Goal: Information Seeking & Learning: Get advice/opinions

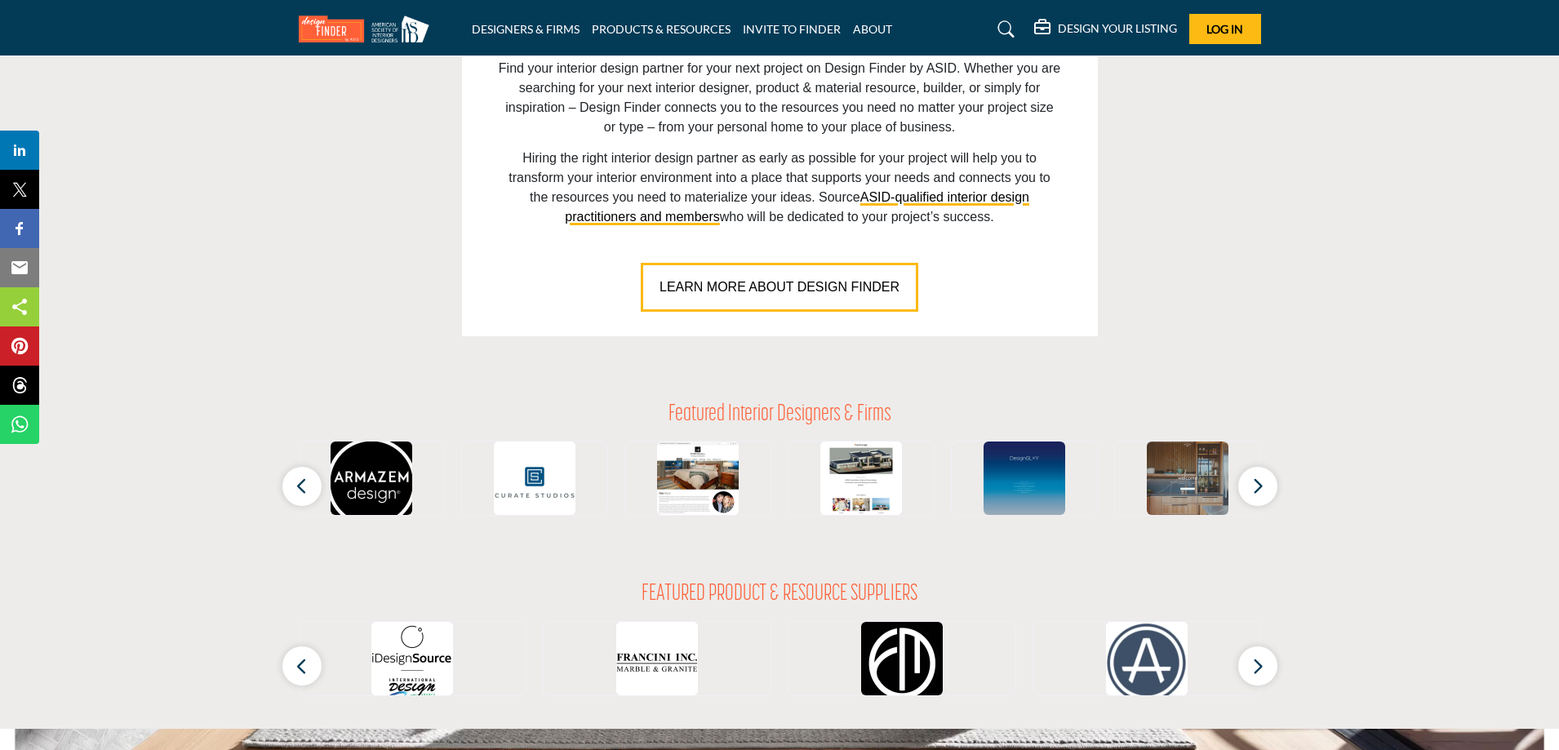
scroll to position [1225, 0]
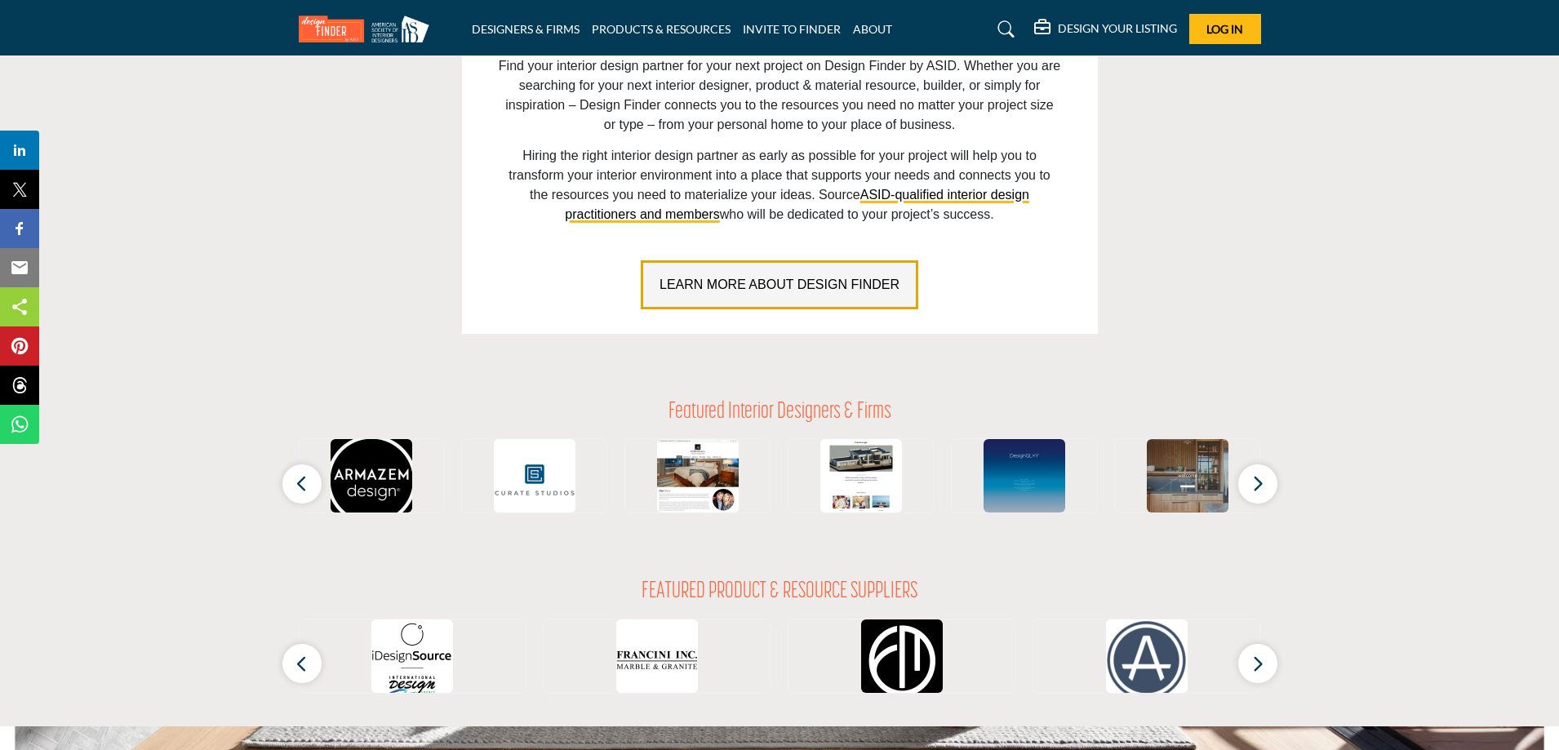
click at [758, 283] on span "LEARN MORE ABOUT DESIGN FINDER" at bounding box center [780, 285] width 240 height 14
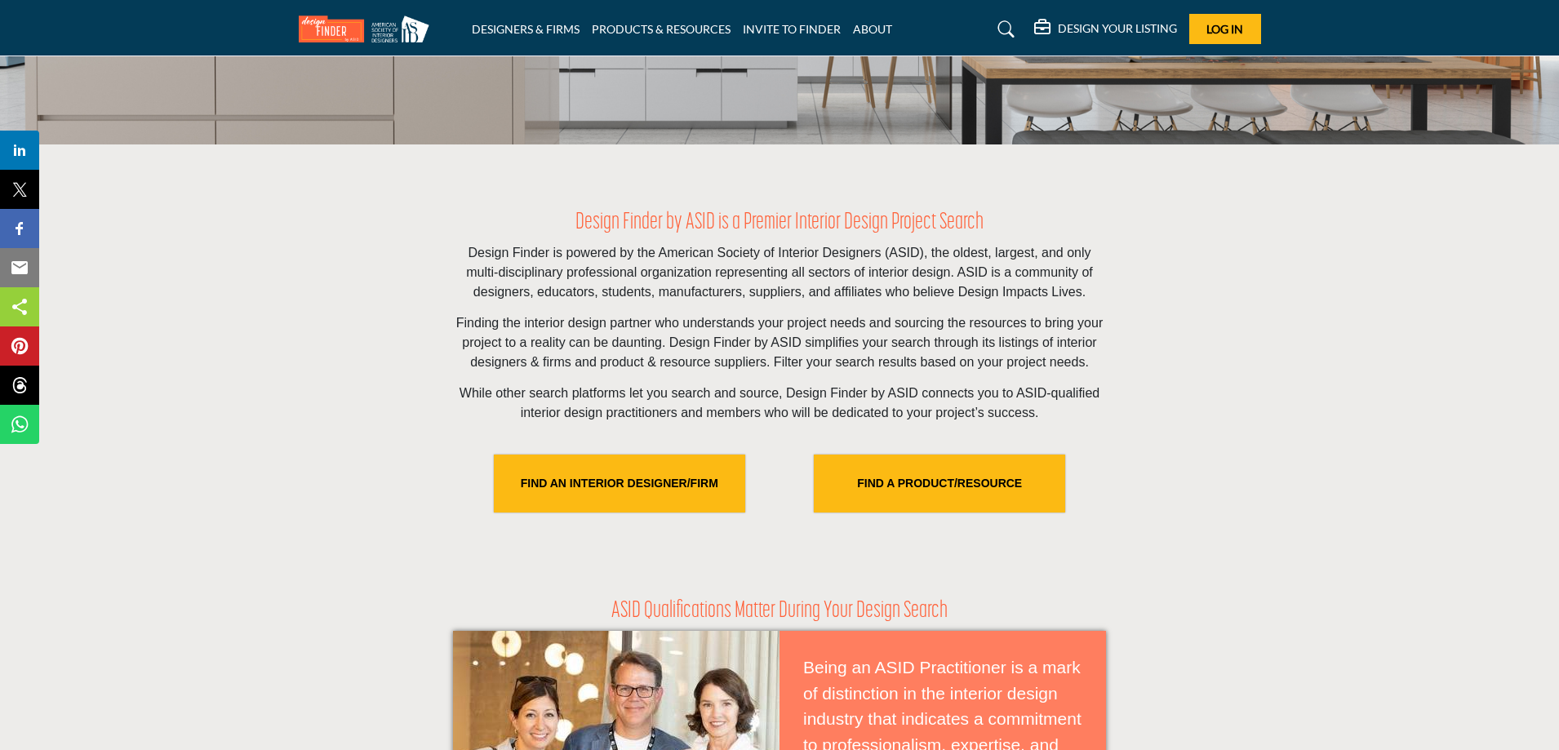
scroll to position [408, 0]
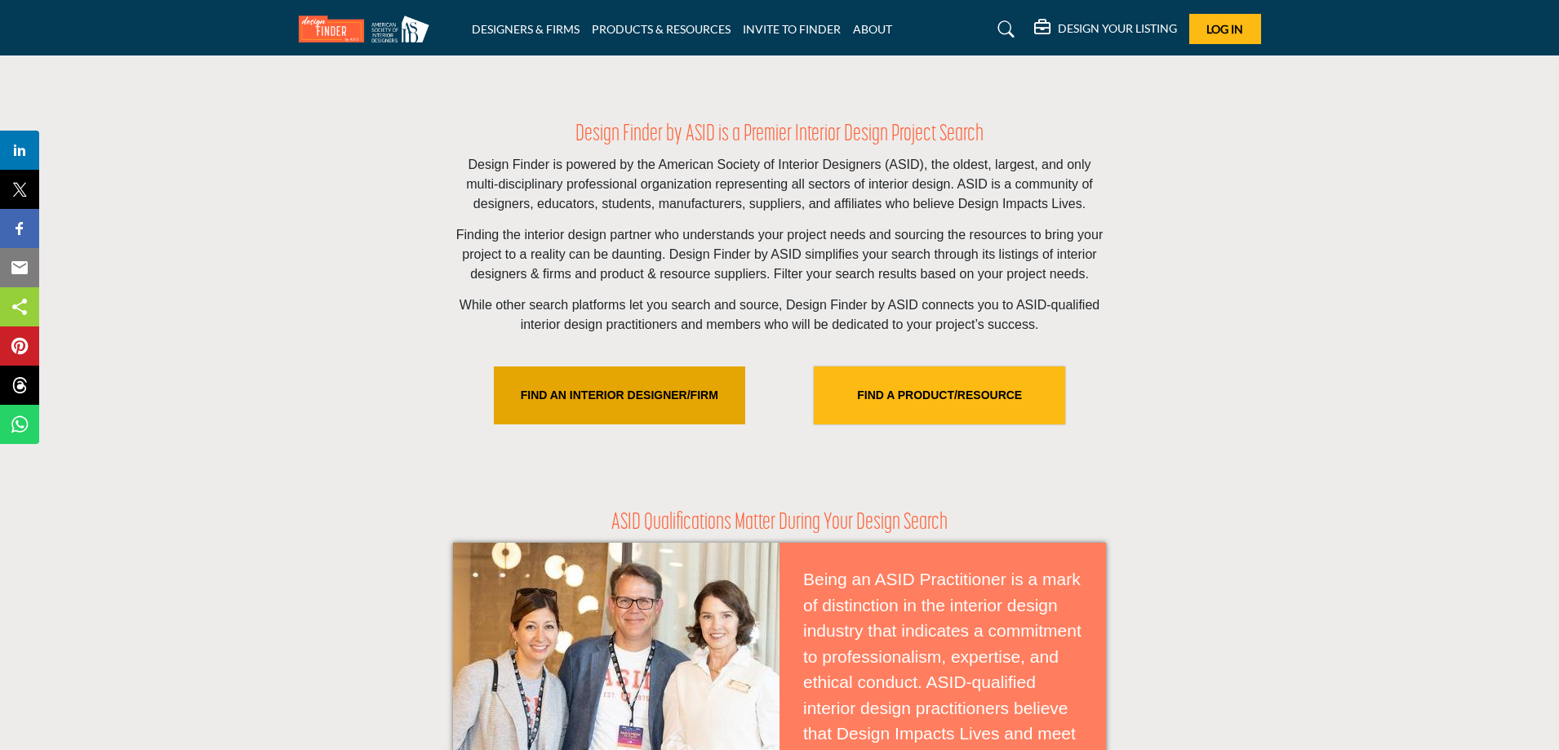
click at [688, 398] on link "FIND AN INTERIOR DESIGNER/FIRM" at bounding box center [619, 396] width 251 height 58
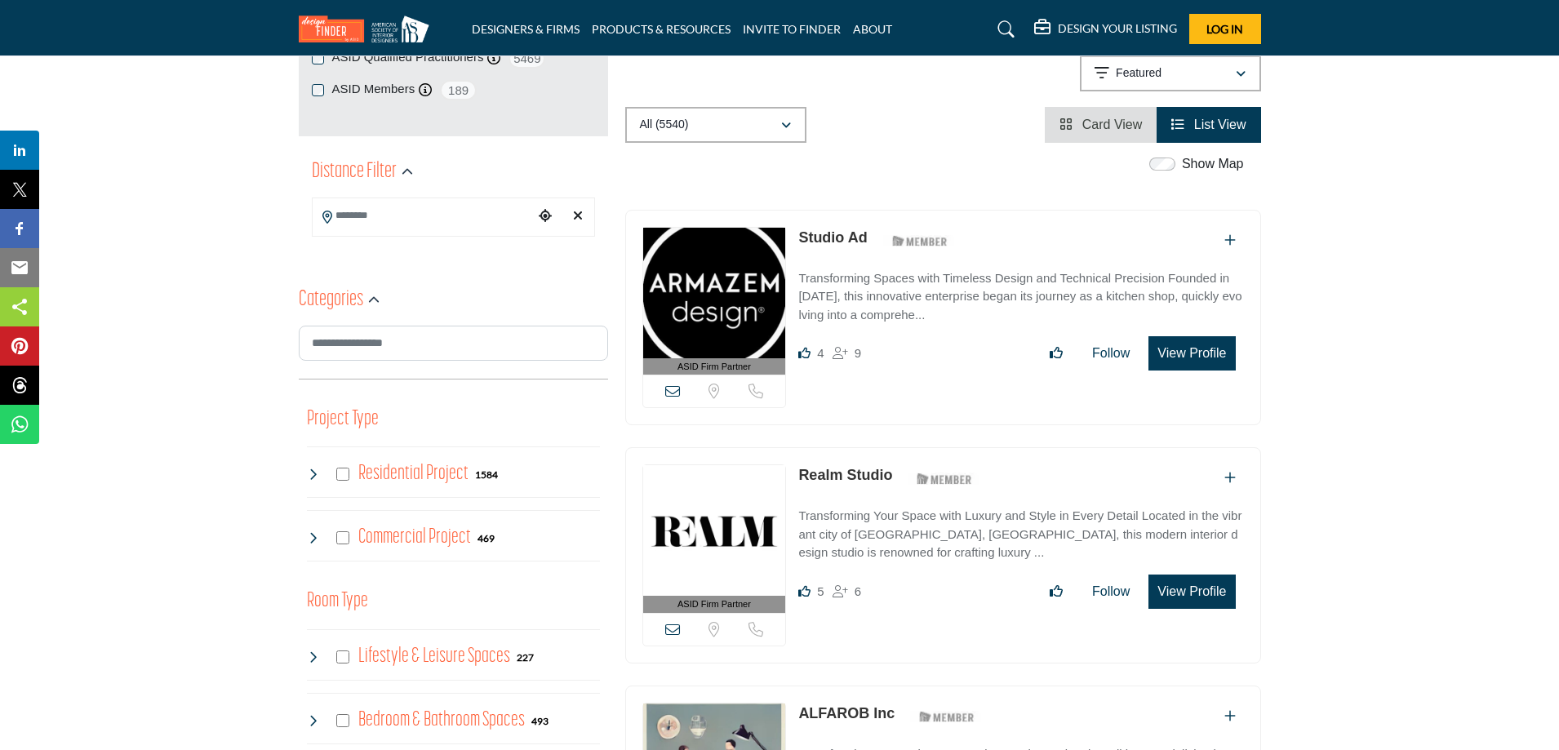
scroll to position [408, 0]
